Goal: Task Accomplishment & Management: Manage account settings

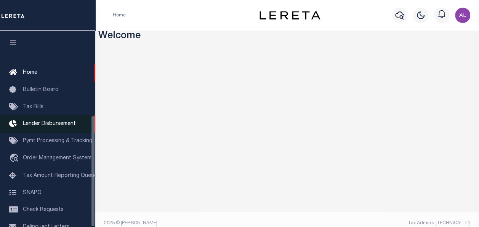
scroll to position [147, 0]
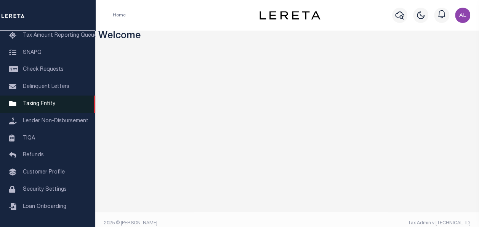
click at [46, 107] on link "Taxing Entity" at bounding box center [47, 103] width 95 height 17
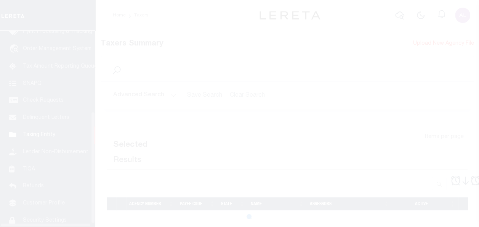
scroll to position [147, 0]
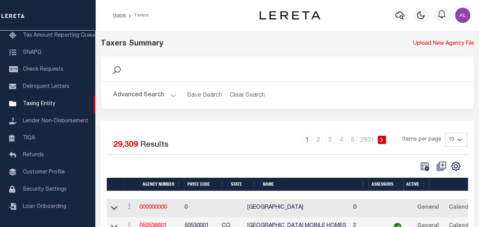
click at [175, 96] on button "Advanced Search" at bounding box center [144, 95] width 63 height 15
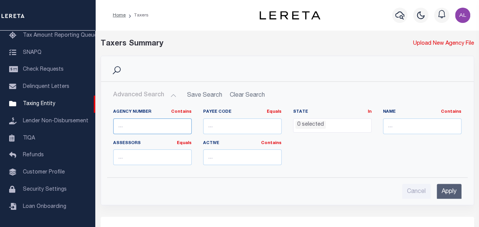
click at [141, 121] on input "text" at bounding box center [152, 126] width 79 height 16
click at [232, 131] on input "number" at bounding box center [242, 126] width 79 height 16
paste input "60020234"
type input "60020234"
click at [442, 191] on input "Apply" at bounding box center [449, 191] width 25 height 16
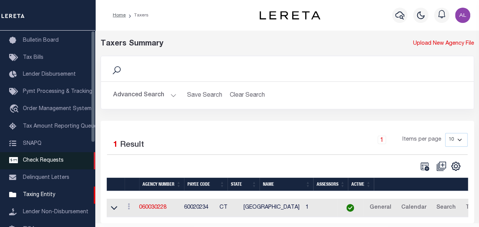
scroll to position [0, 0]
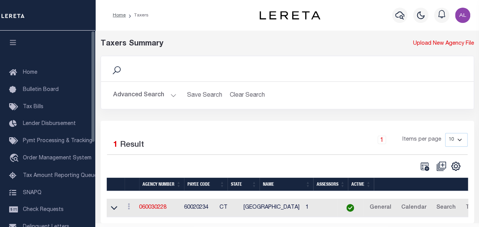
click at [15, 47] on button "button" at bounding box center [13, 44] width 26 height 26
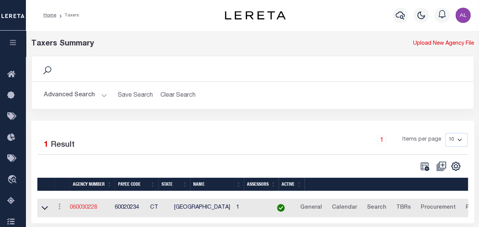
click at [88, 205] on link "060030228" at bounding box center [83, 206] width 27 height 5
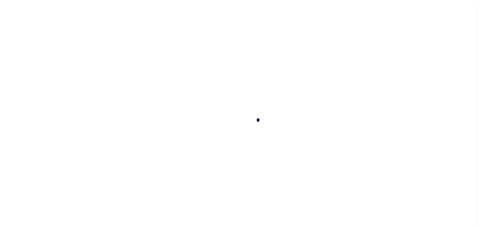
select select
checkbox input "false"
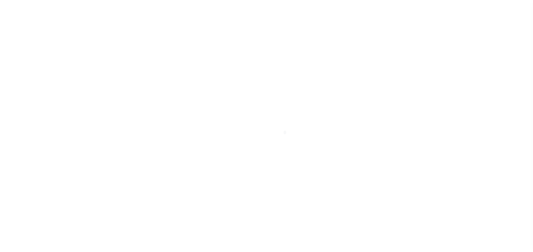
checkbox input "false"
type input "900317018"
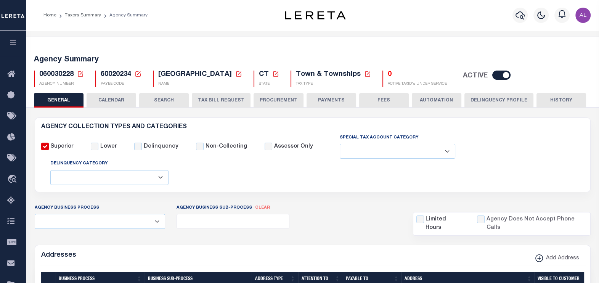
click at [120, 96] on button "CALENDAR" at bounding box center [112, 100] width 50 height 14
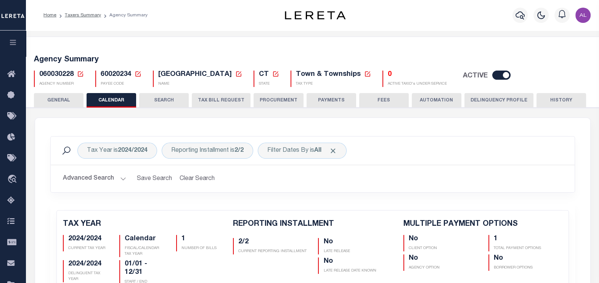
checkbox input "false"
type input "1"
click at [347, 97] on button "PAYMENTS" at bounding box center [332, 100] width 50 height 14
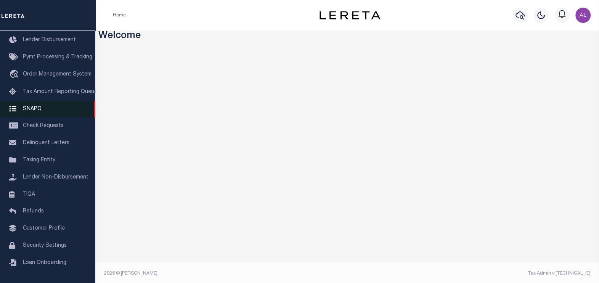
scroll to position [84, 0]
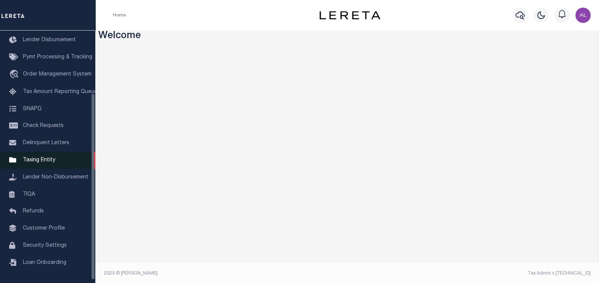
click at [32, 161] on span "Taxing Entity" at bounding box center [39, 160] width 32 height 5
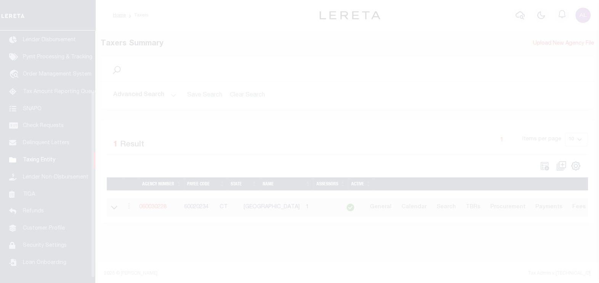
scroll to position [88, 0]
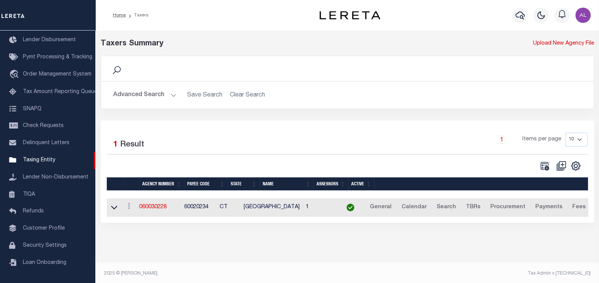
click at [178, 95] on h2 "Advanced Search Save Search Clear Search tblPayees_dynamictable_____DefaultSave…" at bounding box center [347, 95] width 481 height 15
click at [172, 95] on button "Advanced Search" at bounding box center [144, 95] width 63 height 15
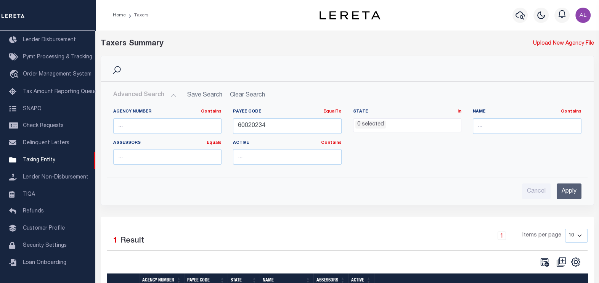
click at [265, 117] on div "Payee Code EqualTo Equals Is Not Equal To Is Greater Than Is Less Than 60020234" at bounding box center [287, 121] width 109 height 25
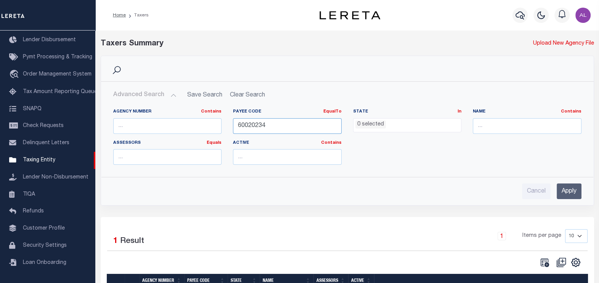
click at [260, 124] on input "60020234" at bounding box center [287, 126] width 109 height 16
paste input "5511717007"
type input "5511717007"
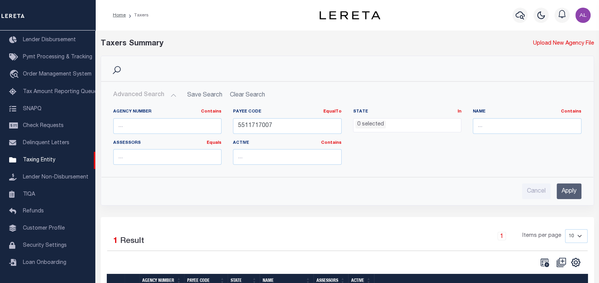
click at [579, 191] on input "Apply" at bounding box center [569, 191] width 25 height 16
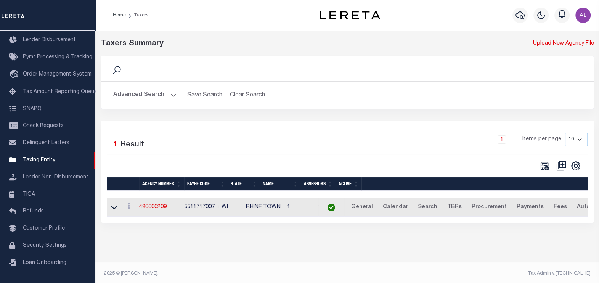
click at [203, 35] on div "Taxers Summary Upload New Agency File Search Advanced Search Save Search Clear …" at bounding box center [347, 138] width 504 height 215
click at [154, 206] on link "480600209" at bounding box center [152, 206] width 27 height 5
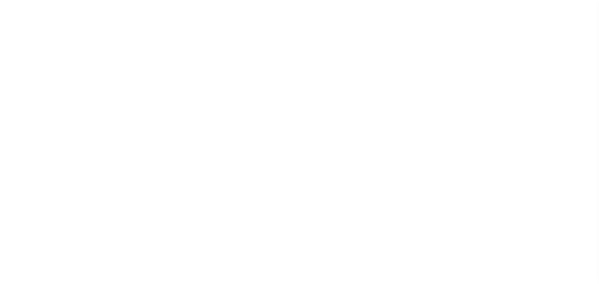
select select
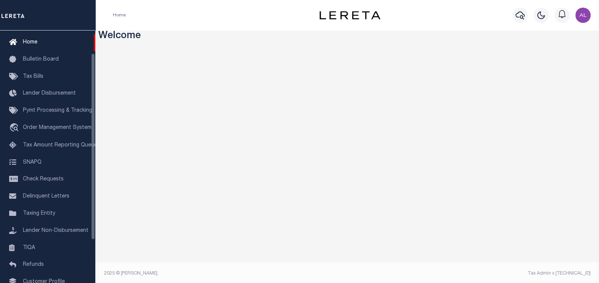
scroll to position [31, 0]
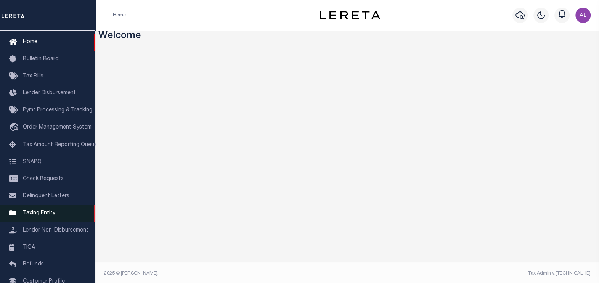
click at [52, 216] on span "Taxing Entity" at bounding box center [39, 213] width 32 height 5
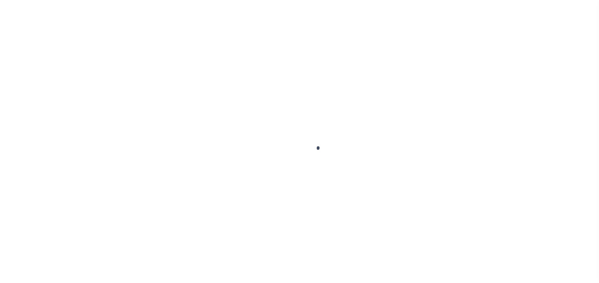
select select
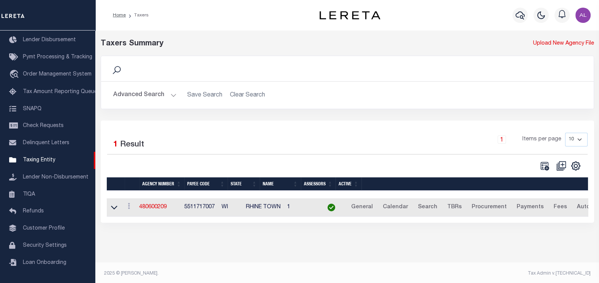
click at [169, 98] on button "Advanced Search" at bounding box center [144, 95] width 63 height 15
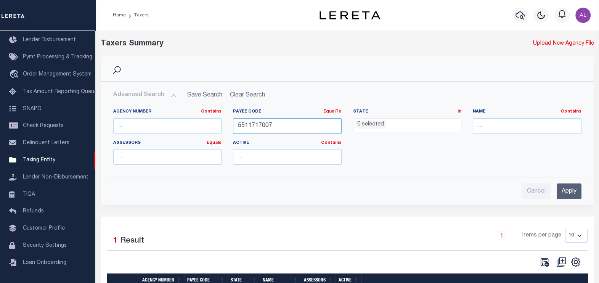
click at [288, 123] on input "5511717007" at bounding box center [287, 126] width 109 height 16
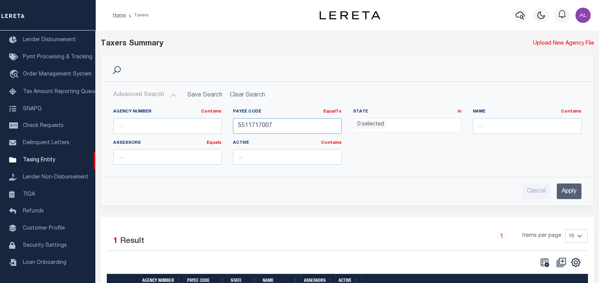
click at [288, 123] on input "5511717007" at bounding box center [287, 126] width 109 height 16
paste input "4200703016"
type input "4200703016"
click at [576, 190] on input "Apply" at bounding box center [569, 191] width 25 height 16
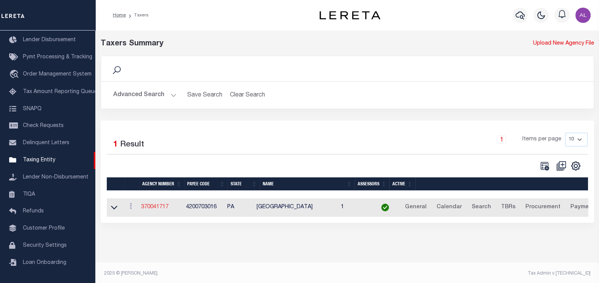
click at [157, 207] on link "370041717" at bounding box center [154, 206] width 27 height 5
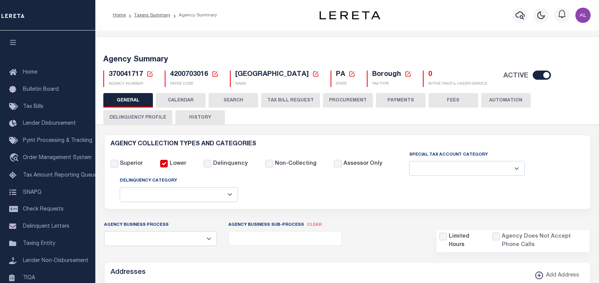
select select
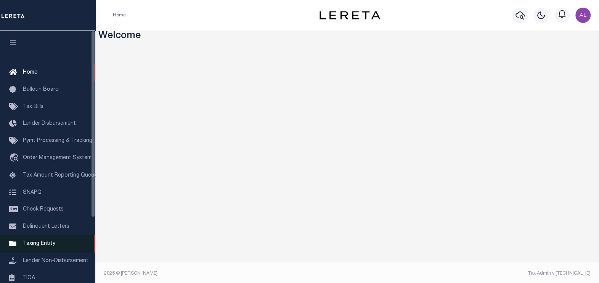
click at [42, 246] on span "Taxing Entity" at bounding box center [39, 243] width 32 height 5
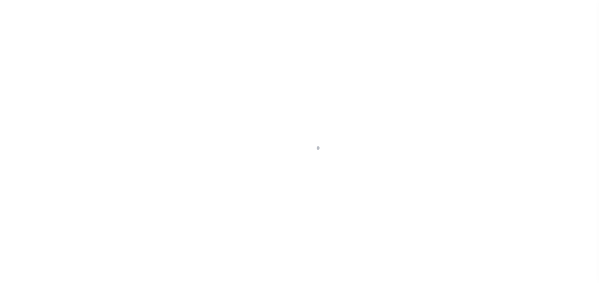
select select
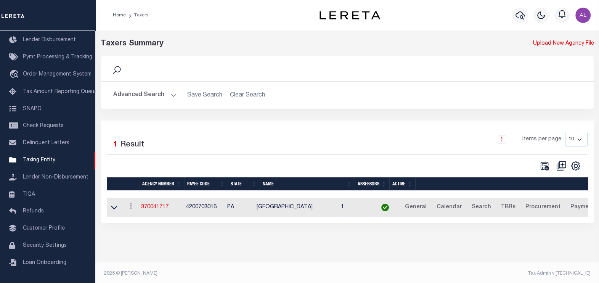
click at [174, 99] on button "Advanced Search" at bounding box center [144, 95] width 63 height 15
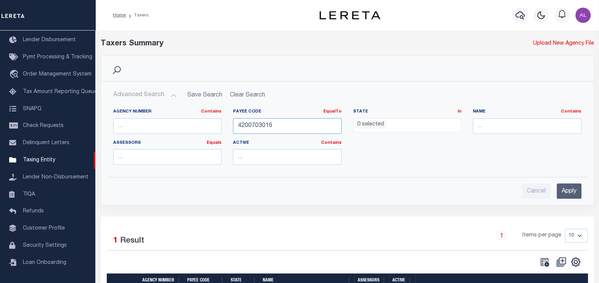
click at [269, 129] on input "4200703016" at bounding box center [287, 126] width 109 height 16
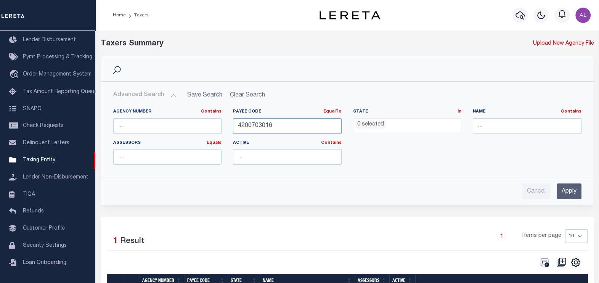
click at [269, 129] on input "4200703016" at bounding box center [287, 126] width 109 height 16
paste input "60020234"
type input "60020234"
click at [567, 188] on input "Apply" at bounding box center [569, 191] width 25 height 16
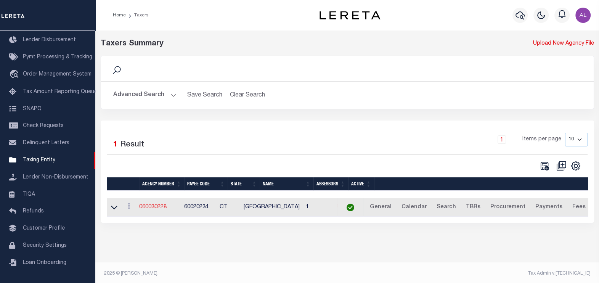
click at [151, 210] on link "060030228" at bounding box center [152, 206] width 27 height 5
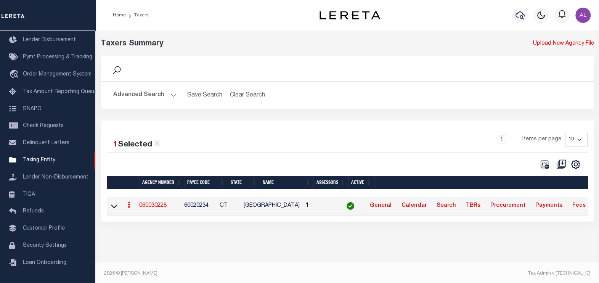
click at [154, 204] on link "060030228" at bounding box center [152, 205] width 27 height 5
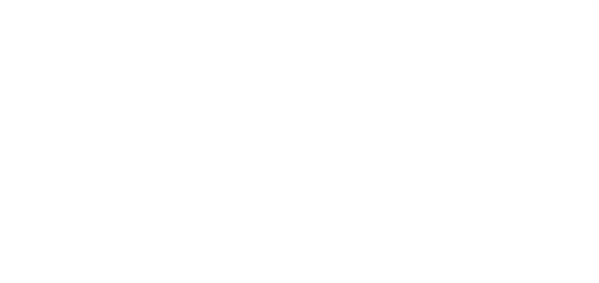
select select
select select "false"
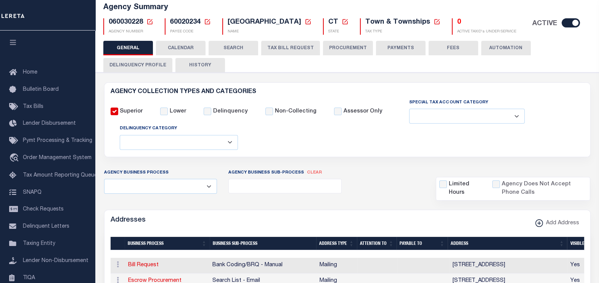
scroll to position [43, 0]
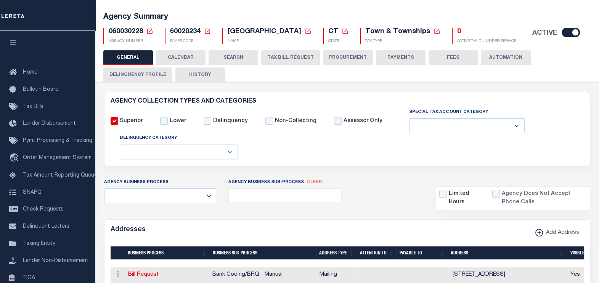
click at [393, 51] on button "PAYMENTS" at bounding box center [401, 57] width 50 height 14
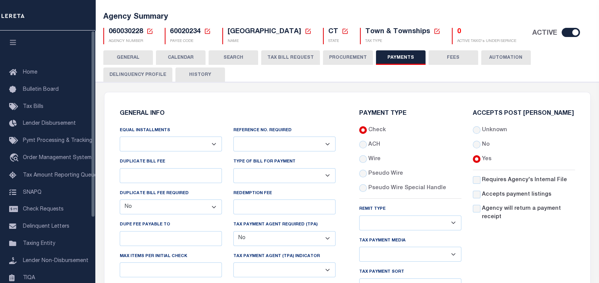
click at [12, 37] on button "button" at bounding box center [13, 44] width 26 height 26
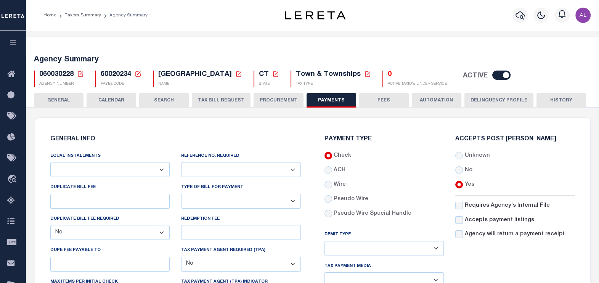
scroll to position [1, 0]
